Goal: Task Accomplishment & Management: Use online tool/utility

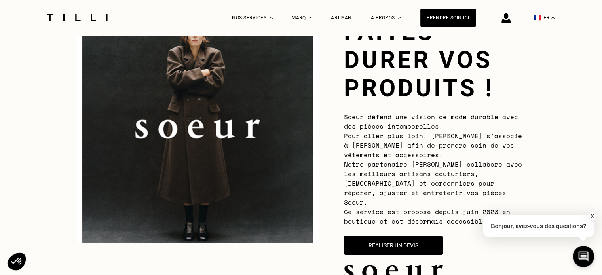
scroll to position [158, 0]
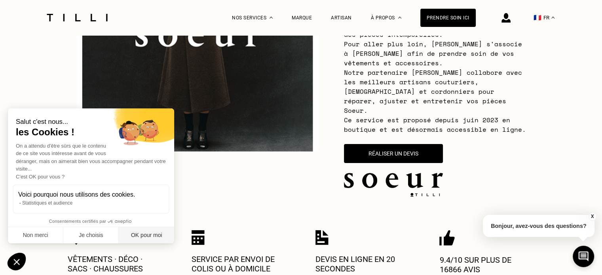
click at [163, 232] on button "OK pour moi" at bounding box center [146, 235] width 55 height 17
checkbox input "true"
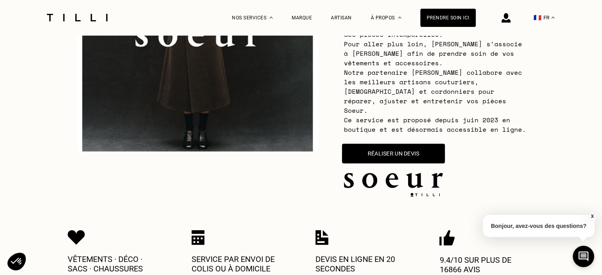
click at [401, 144] on button "Réaliser un devis" at bounding box center [393, 154] width 103 height 20
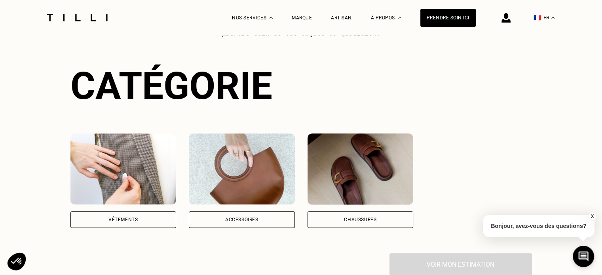
scroll to position [542, 0]
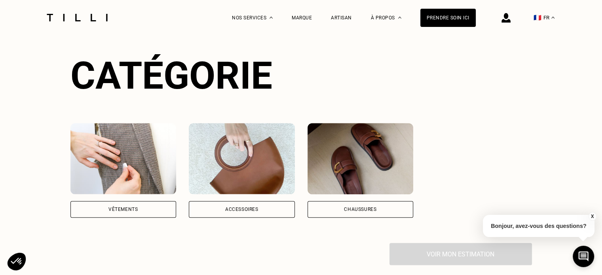
click at [245, 205] on div "Accessoires" at bounding box center [242, 209] width 106 height 17
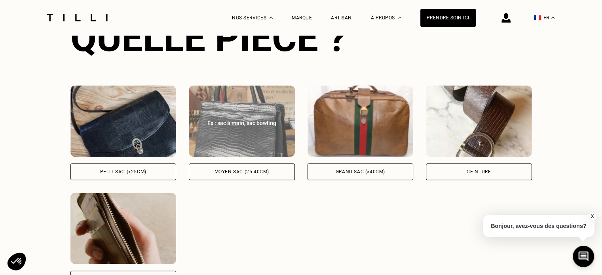
scroll to position [798, 0]
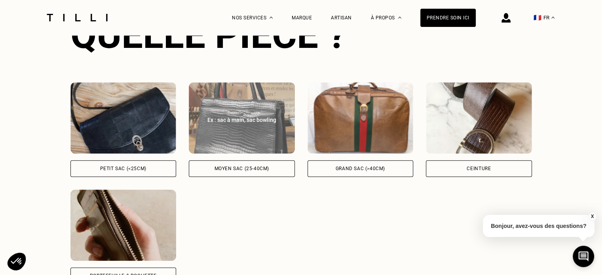
click at [230, 166] on div "Moyen sac (25-40cm)" at bounding box center [242, 168] width 55 height 5
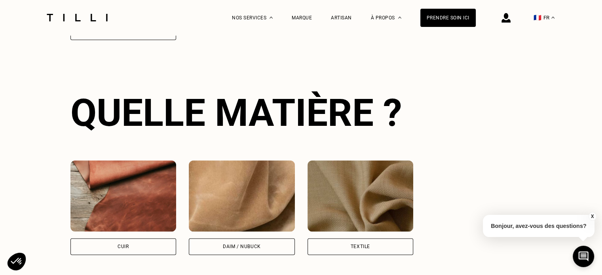
scroll to position [1048, 0]
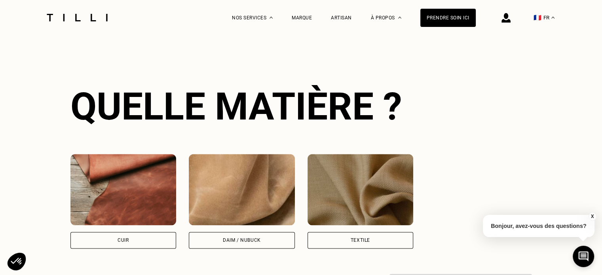
click at [131, 232] on div "Cuir" at bounding box center [123, 240] width 106 height 17
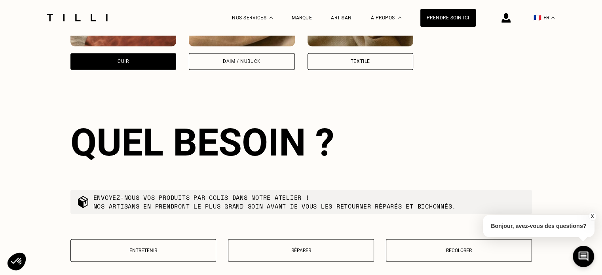
scroll to position [1265, 0]
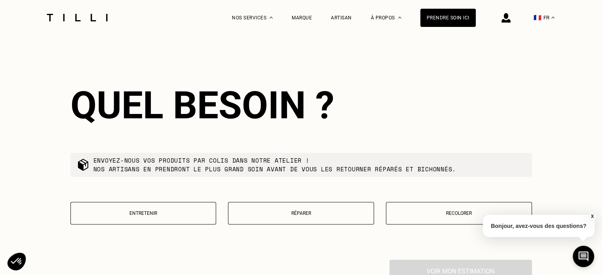
click at [305, 211] on p "Réparer" at bounding box center [300, 214] width 137 height 6
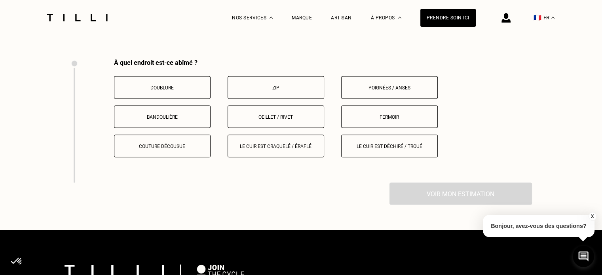
scroll to position [1468, 0]
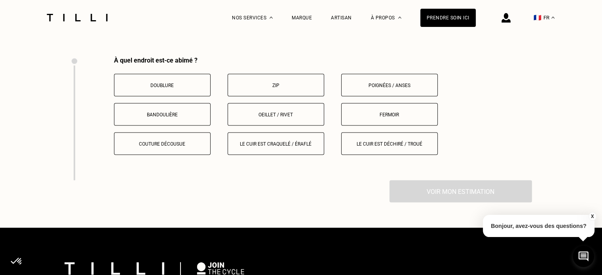
click at [257, 142] on button "Le cuir est craquelé / éraflé" at bounding box center [276, 143] width 97 height 23
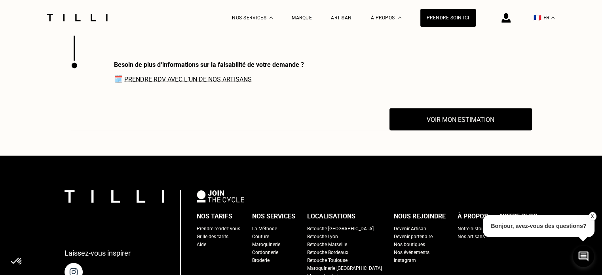
scroll to position [1592, 0]
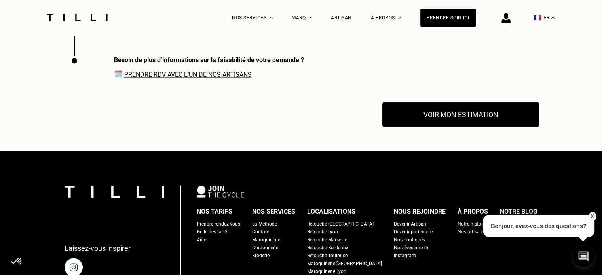
click at [440, 112] on button "Voir mon estimation" at bounding box center [460, 115] width 157 height 25
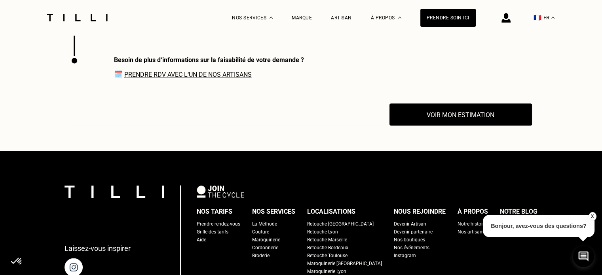
click at [222, 71] on link "Prendre RDV avec l‘un de nos artisans" at bounding box center [187, 75] width 127 height 8
click at [456, 17] on div "Prendre soin ici" at bounding box center [447, 18] width 55 height 18
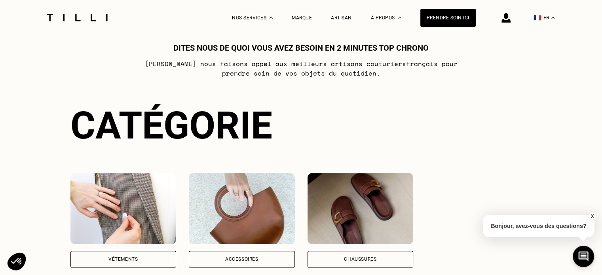
scroll to position [487, 0]
